Goal: Task Accomplishment & Management: Manage account settings

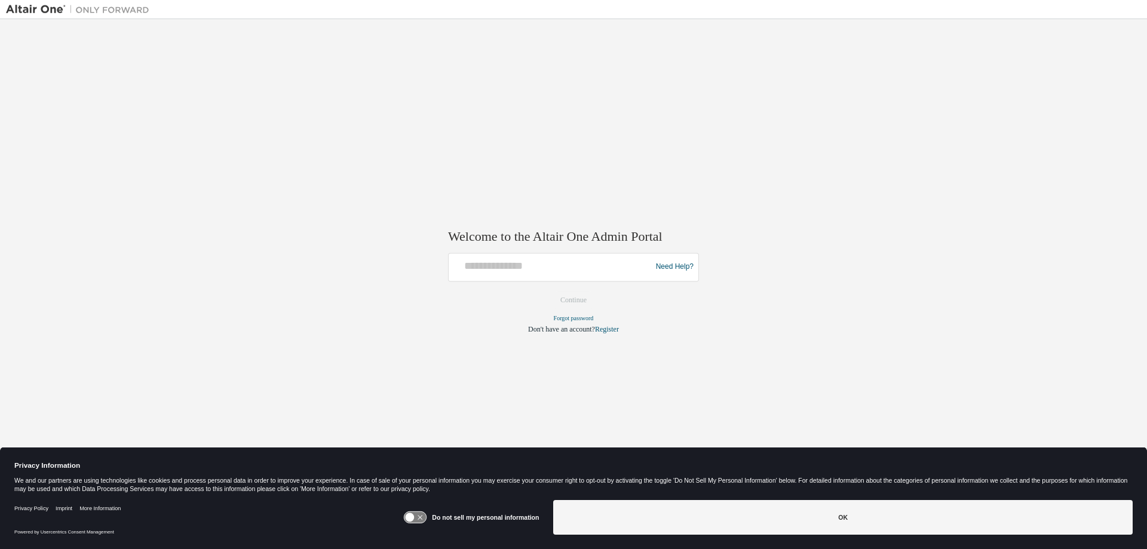
click at [567, 275] on div at bounding box center [551, 267] width 197 height 23
click at [563, 266] on input "text" at bounding box center [551, 264] width 197 height 17
paste input "**********"
type input "**********"
click at [570, 297] on button "Continue" at bounding box center [573, 300] width 51 height 18
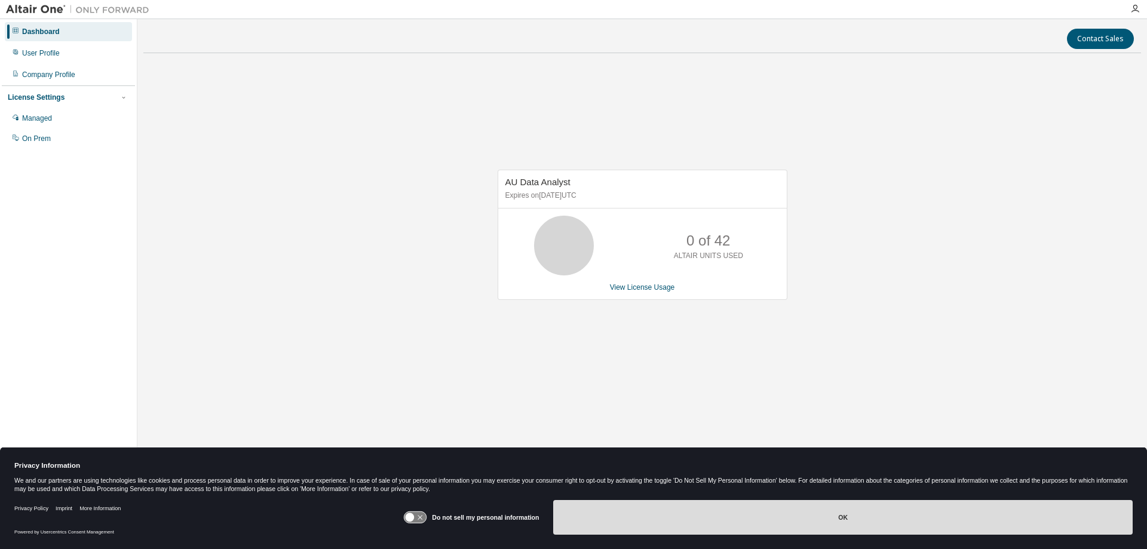
click at [634, 517] on button "OK" at bounding box center [842, 517] width 579 height 35
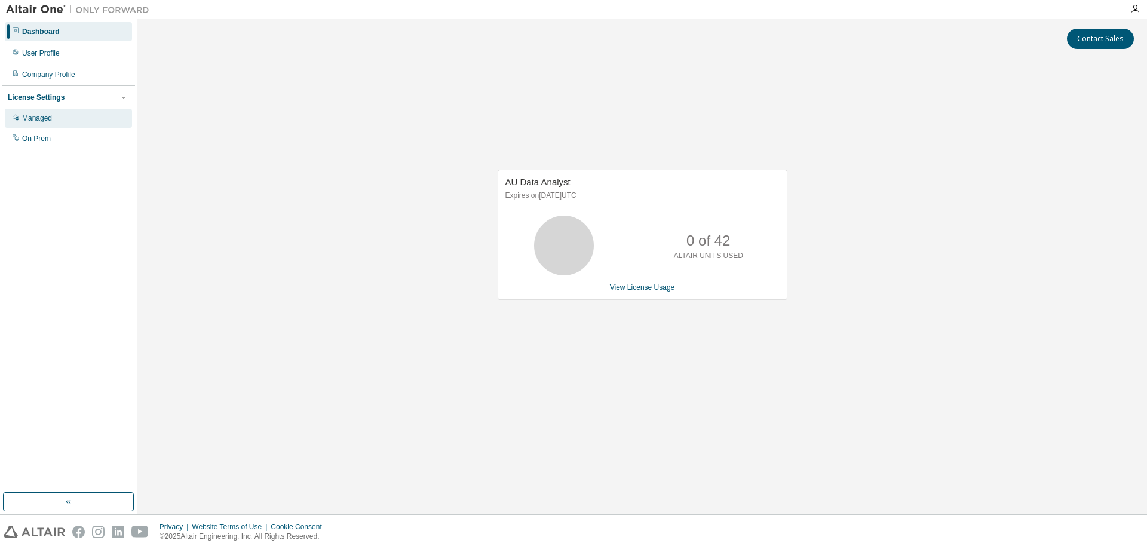
click at [17, 119] on icon at bounding box center [16, 118] width 6 height 6
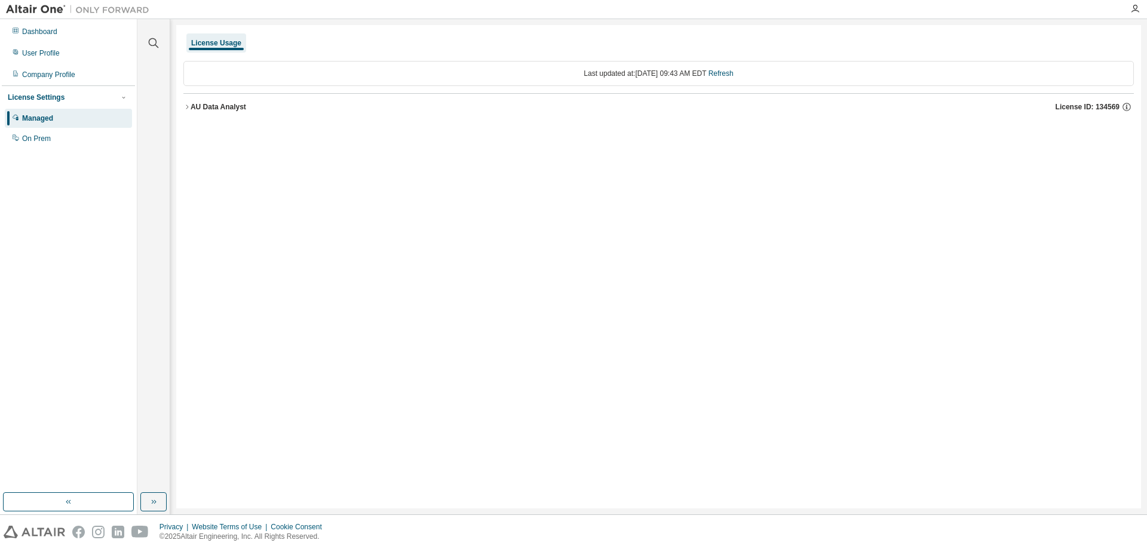
click at [185, 106] on icon "button" at bounding box center [186, 106] width 7 height 7
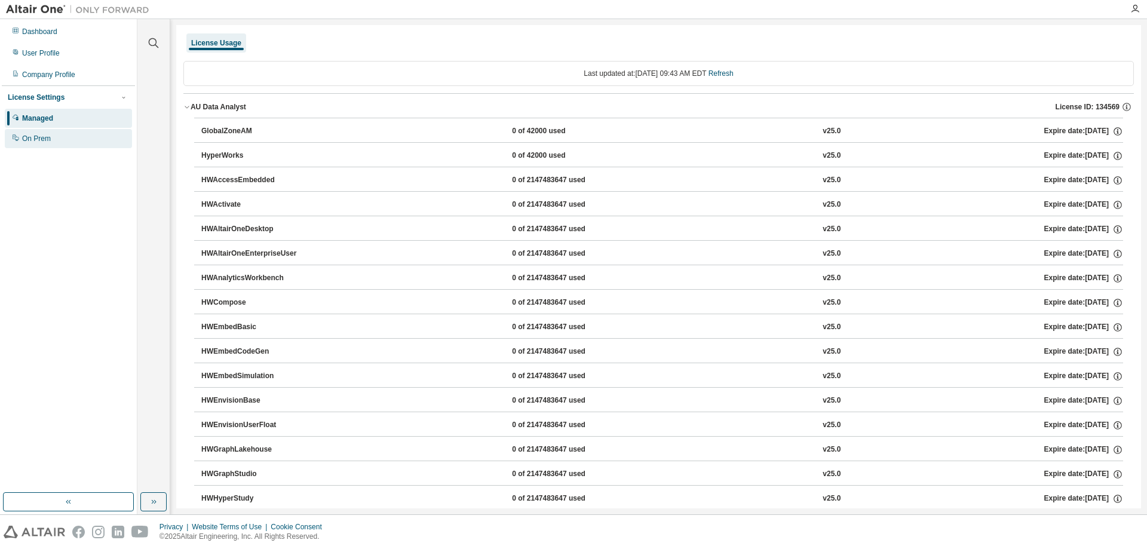
click at [78, 138] on div "On Prem" at bounding box center [68, 138] width 127 height 19
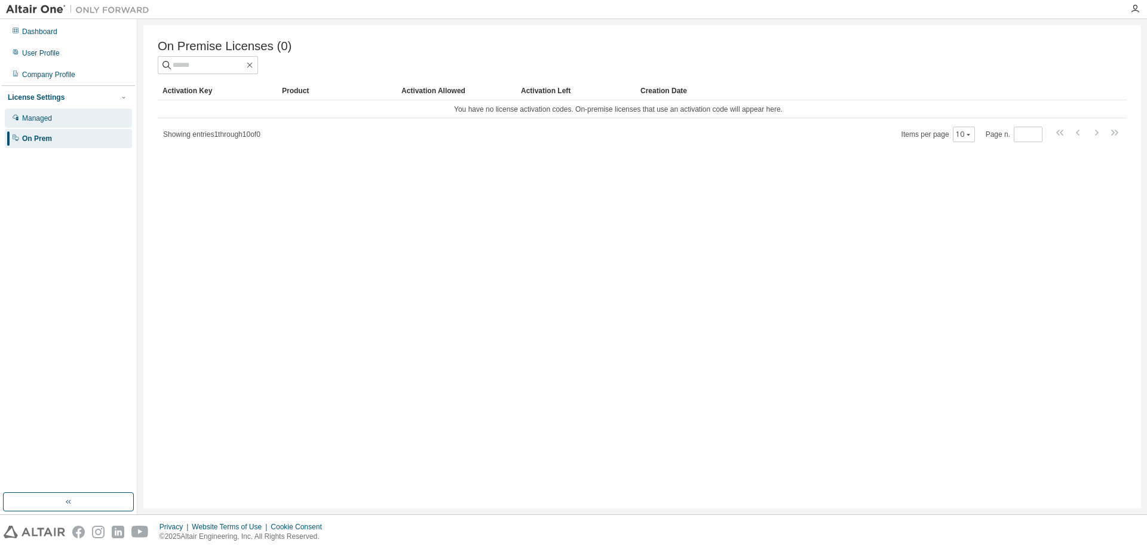
click at [66, 119] on div "Managed" at bounding box center [68, 118] width 127 height 19
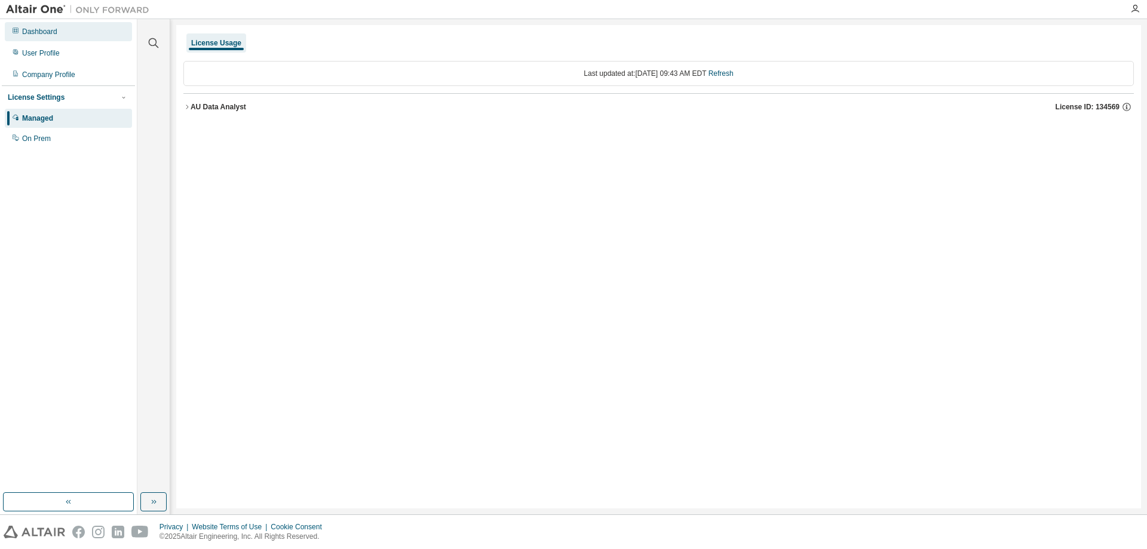
click at [50, 32] on div "Dashboard" at bounding box center [39, 32] width 35 height 10
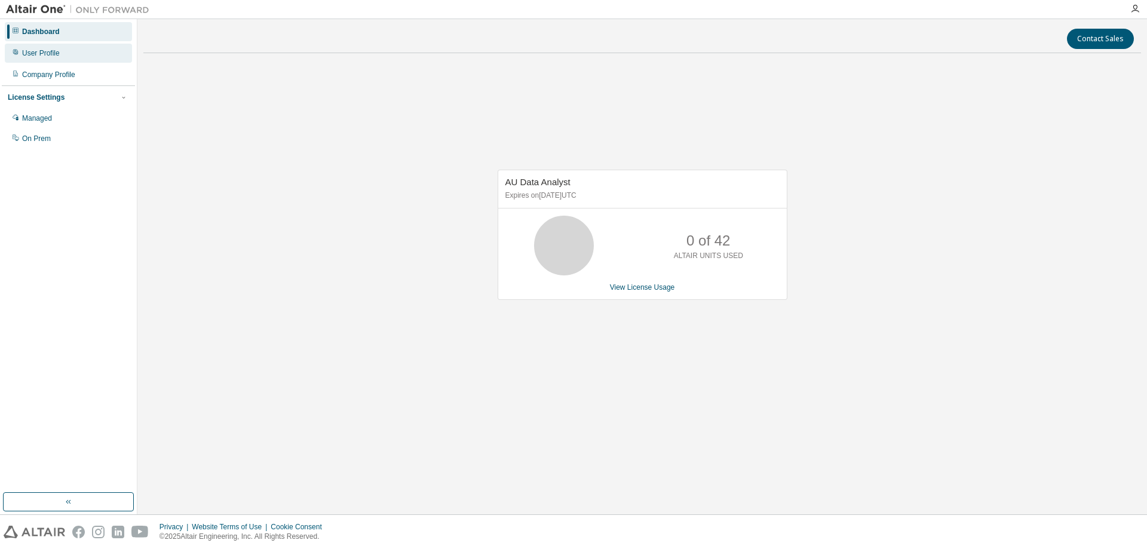
click at [45, 53] on div "User Profile" at bounding box center [41, 53] width 38 height 10
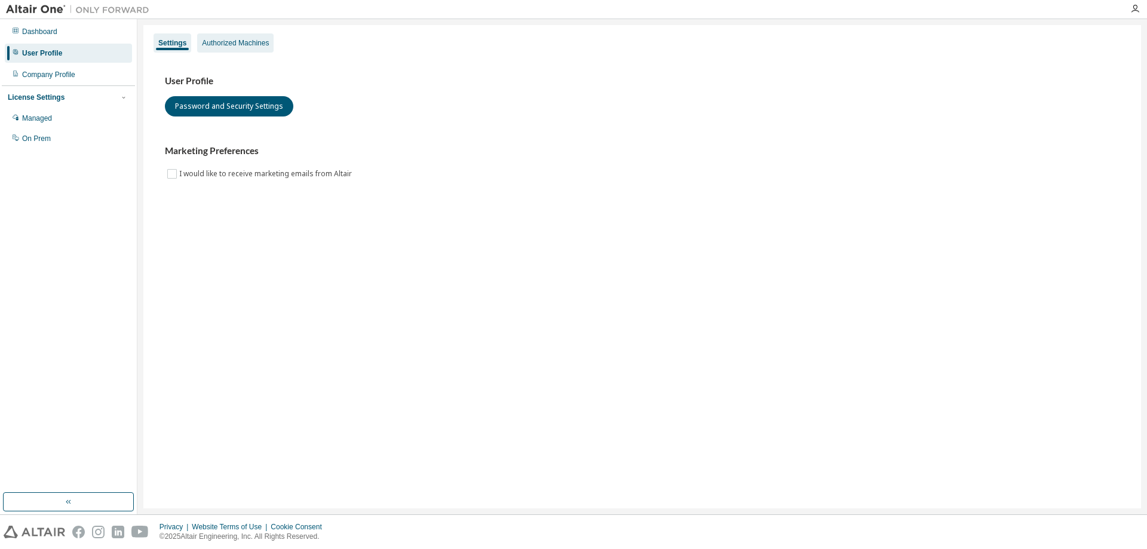
click at [201, 42] on div "Authorized Machines" at bounding box center [235, 42] width 76 height 19
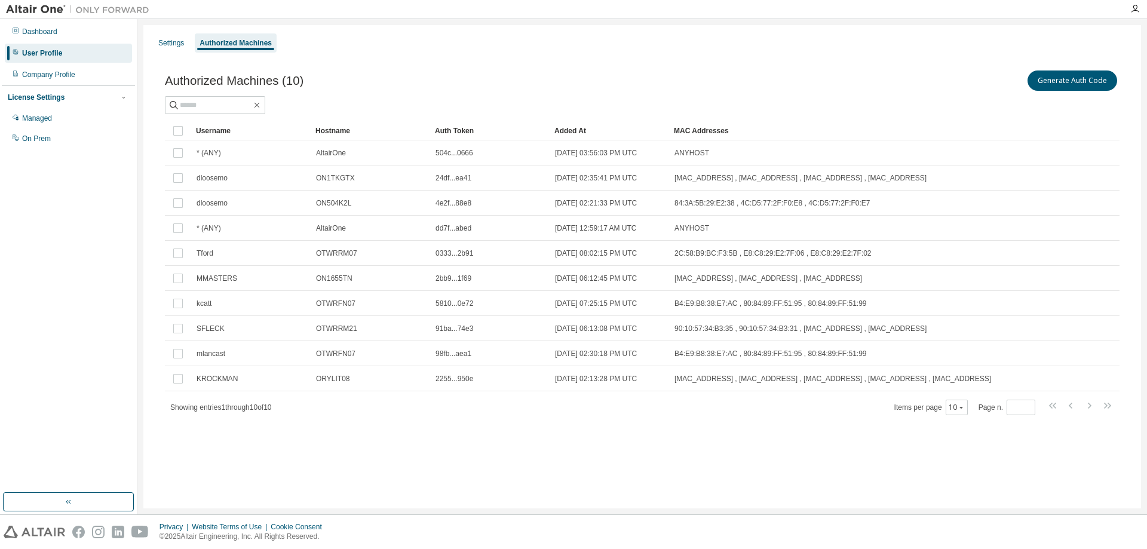
click at [392, 489] on div "Settings Authorized Machines Authorized Machines (10) Generate Auth Code Clear …" at bounding box center [641, 266] width 997 height 483
click at [461, 63] on div "Authorized Machines (10) Generate Auth Code Clear Load Save Save As Field Opera…" at bounding box center [642, 250] width 983 height 393
click at [518, 472] on div "Settings Authorized Machines Authorized Machines (10) Generate Auth Code Clear …" at bounding box center [641, 266] width 997 height 483
click at [422, 79] on div "Authorized Machines (10) Generate Auth Code" at bounding box center [642, 80] width 954 height 25
click at [650, 66] on div "Authorized Machines (10) Generate Auth Code Clear Load Save Save As Field Opera…" at bounding box center [642, 250] width 983 height 393
